Goal: Task Accomplishment & Management: Use online tool/utility

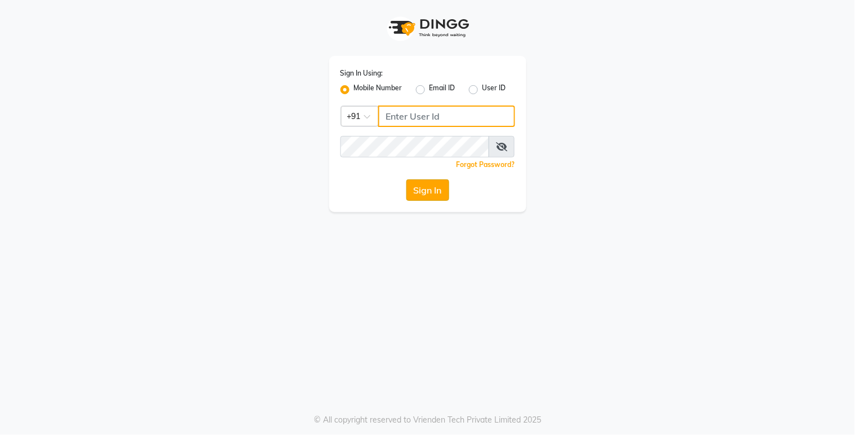
type input "9270199949"
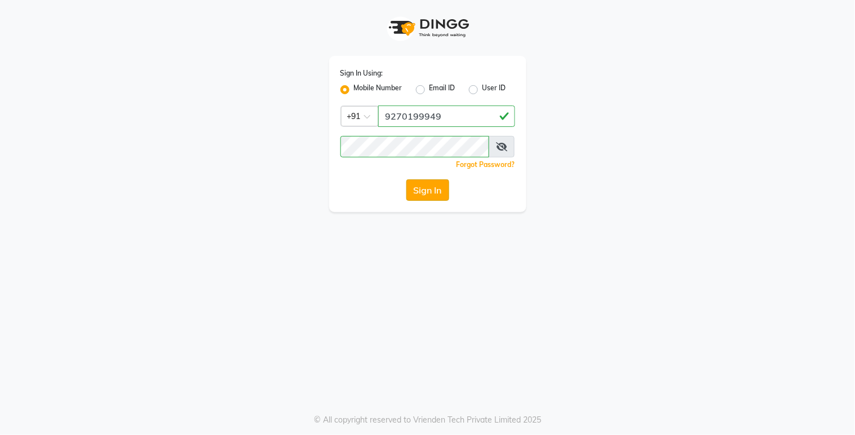
click at [417, 192] on button "Sign In" at bounding box center [428, 189] width 43 height 21
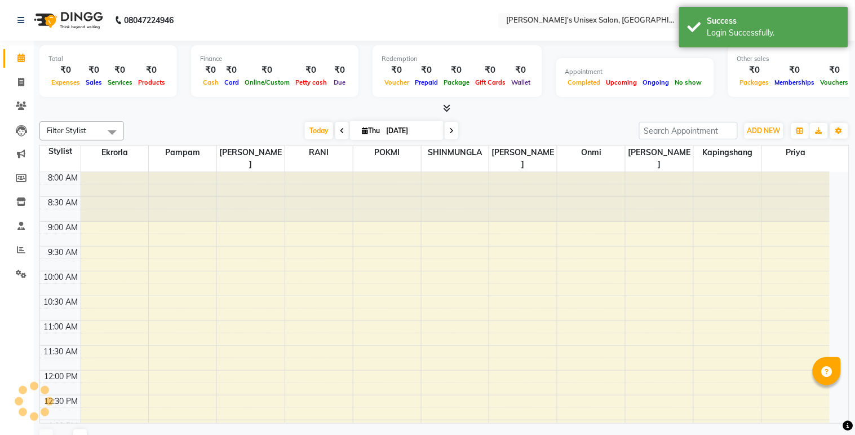
select select "en"
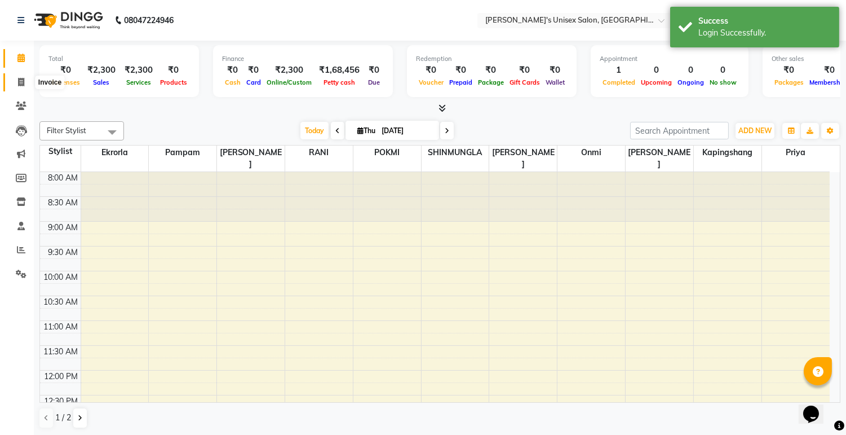
drag, startPoint x: 24, startPoint y: 81, endPoint x: 58, endPoint y: 82, distance: 33.8
click at [24, 81] on icon at bounding box center [21, 82] width 6 height 8
select select "service"
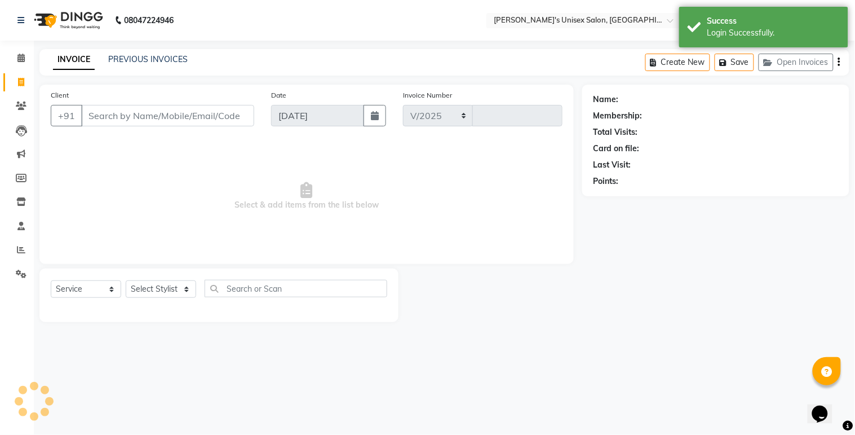
select select "8273"
type input "0540"
click at [142, 113] on input "Client" at bounding box center [167, 115] width 173 height 21
select select "79756"
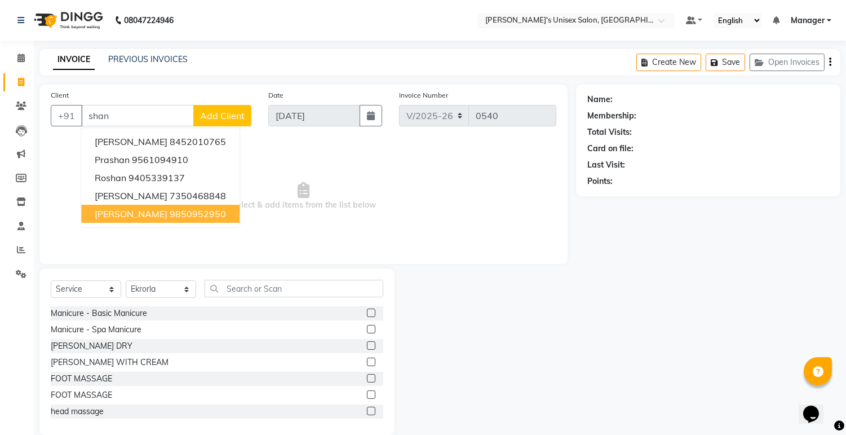
click at [220, 203] on ngb-highlight "9850952950" at bounding box center [198, 213] width 56 height 11
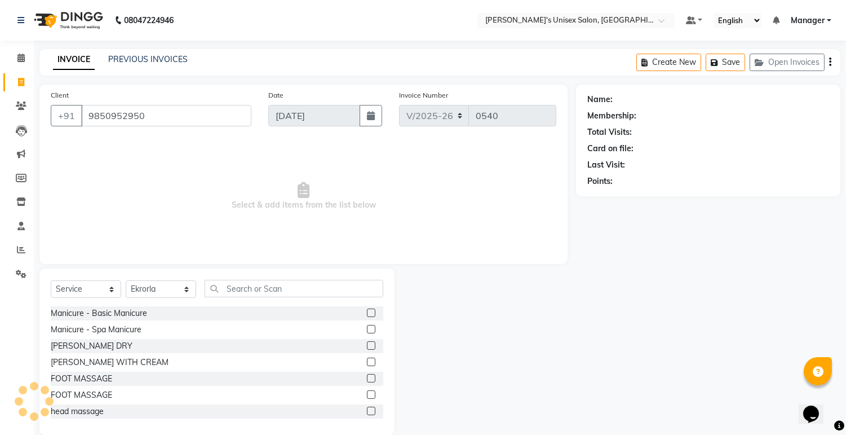
type input "9850952950"
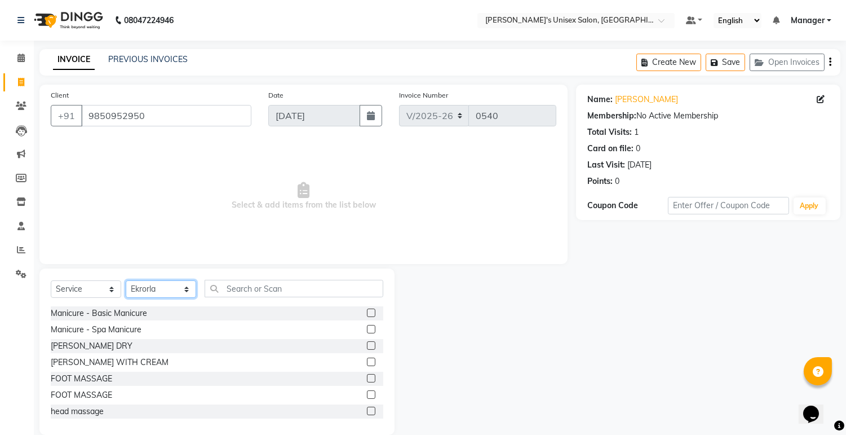
click at [184, 203] on select "Select Stylist [PERSON_NAME] Ekrorla kapingshang Manager onmi pampam POKMI priy…" at bounding box center [161, 288] width 70 height 17
click at [329, 203] on input "text" at bounding box center [294, 288] width 179 height 17
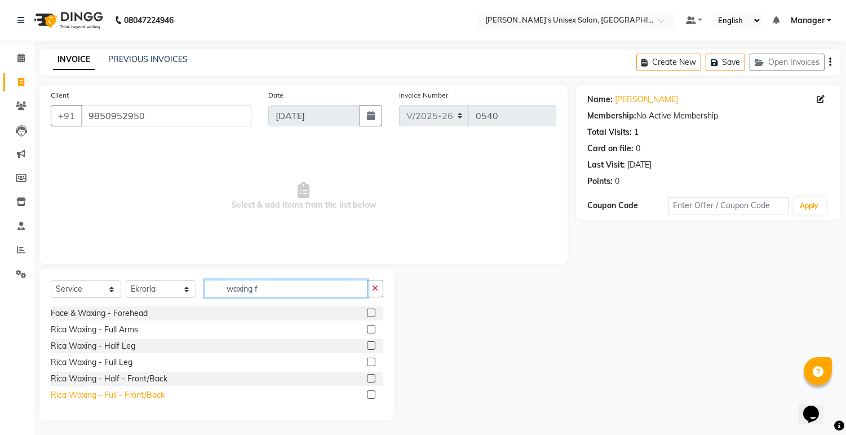
type input "waxing f"
click at [143, 203] on div "Rica Waxing - Full - Front/Back" at bounding box center [108, 395] width 114 height 12
checkbox input "false"
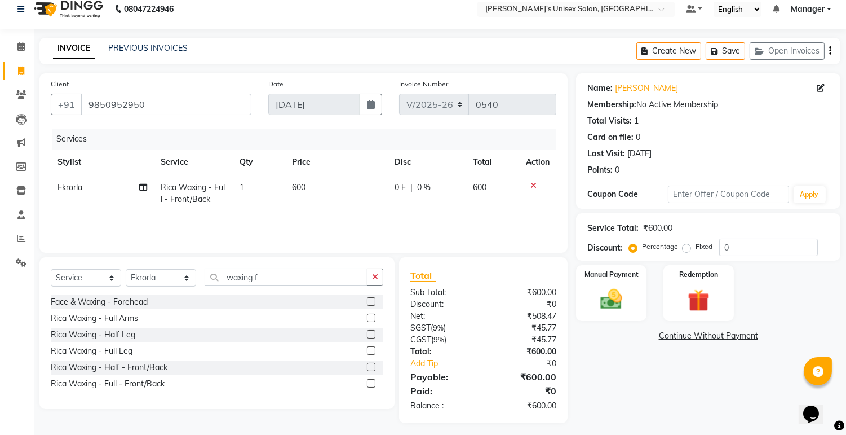
scroll to position [16, 0]
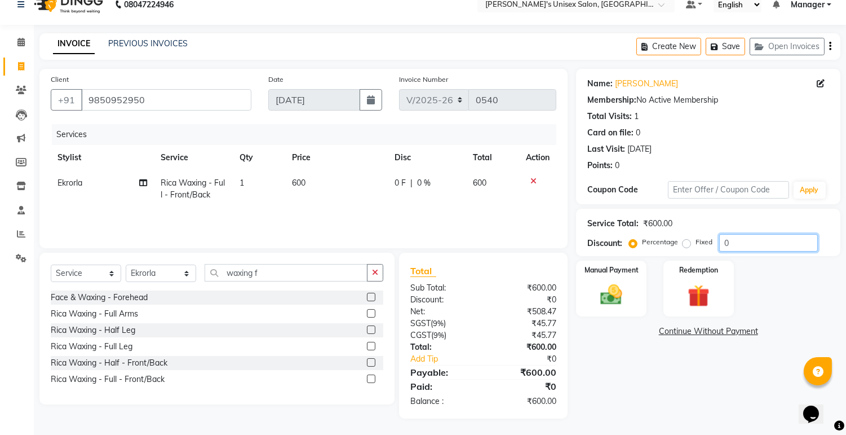
click at [417, 203] on input "0" at bounding box center [769, 242] width 99 height 17
type input "20"
click at [417, 203] on div "Name: [PERSON_NAME] Membership: No Active Membership Total Visits: 1 Card on fi…" at bounding box center [712, 244] width 273 height 350
click at [417, 203] on img at bounding box center [611, 295] width 37 height 27
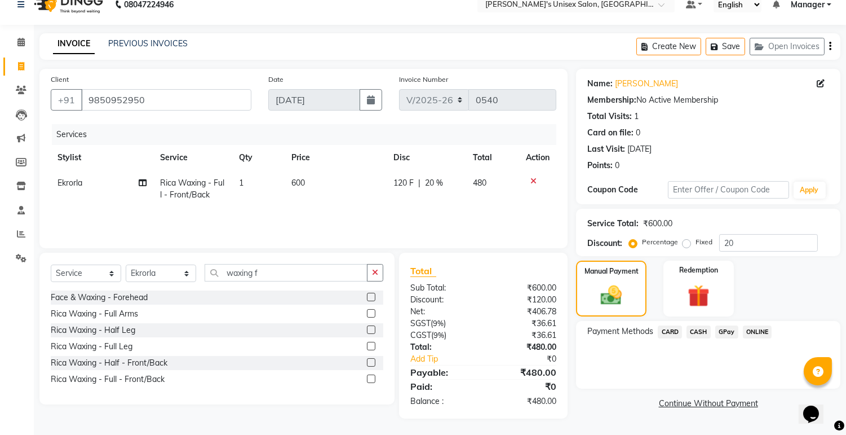
click at [417, 203] on span "CASH" at bounding box center [699, 331] width 24 height 13
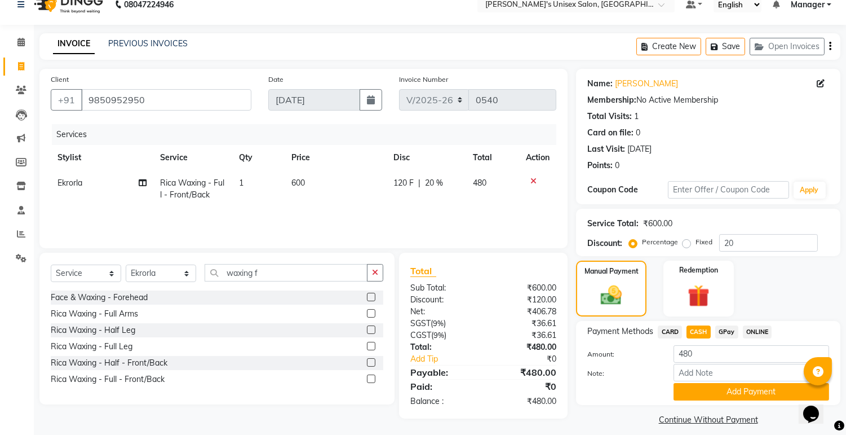
scroll to position [25, 0]
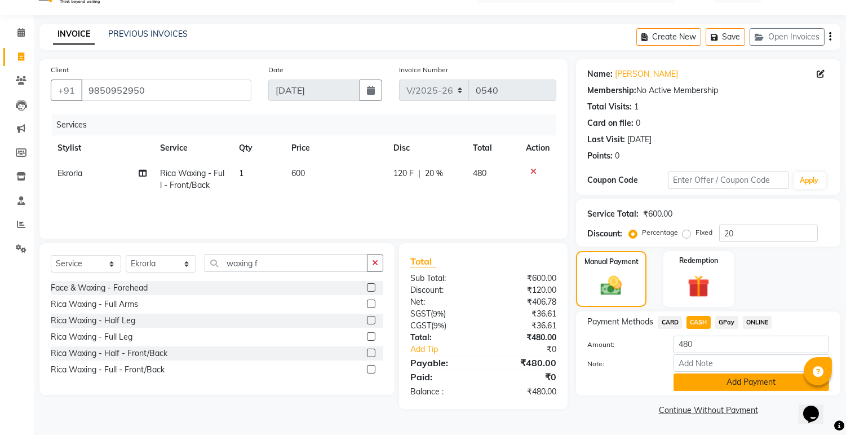
click at [417, 203] on button "Add Payment" at bounding box center [752, 381] width 156 height 17
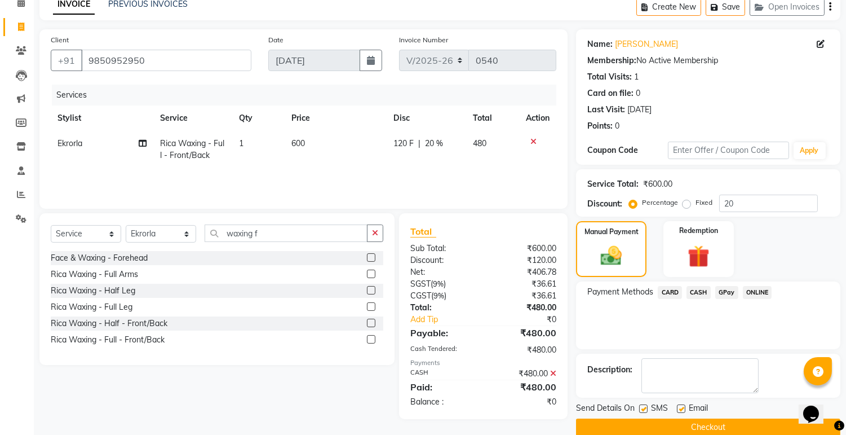
scroll to position [72, 0]
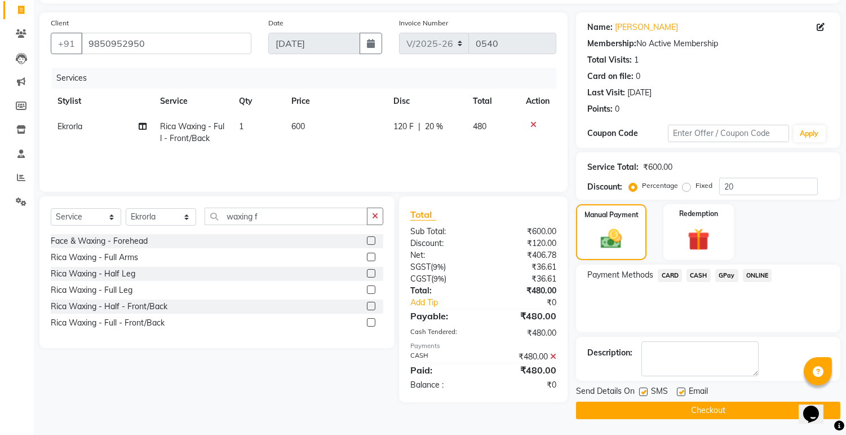
click at [417, 203] on button "Checkout" at bounding box center [708, 409] width 264 height 17
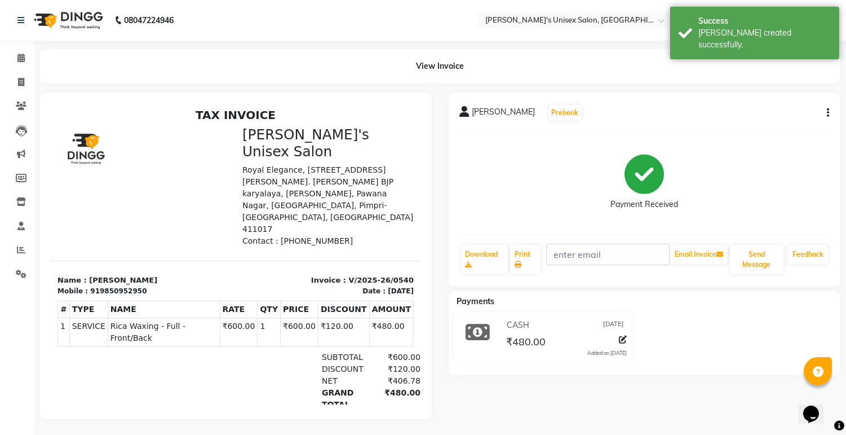
scroll to position [10, 0]
